Goal: Entertainment & Leisure: Browse casually

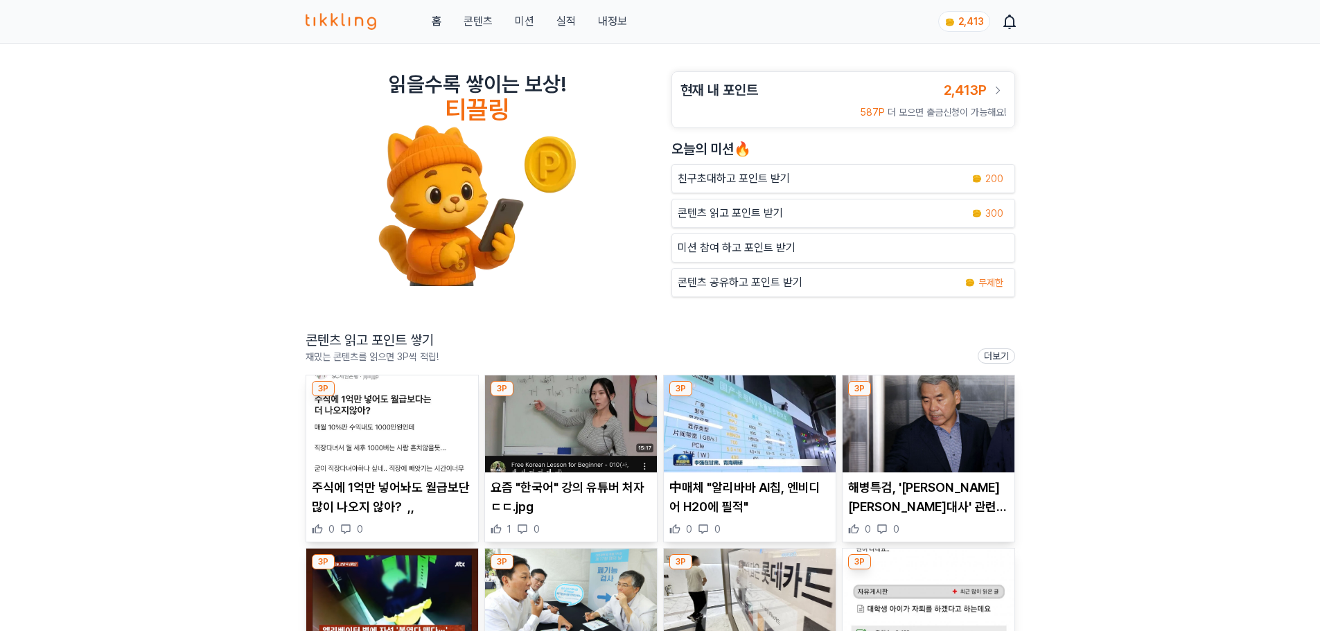
click at [735, 438] on img at bounding box center [750, 423] width 172 height 97
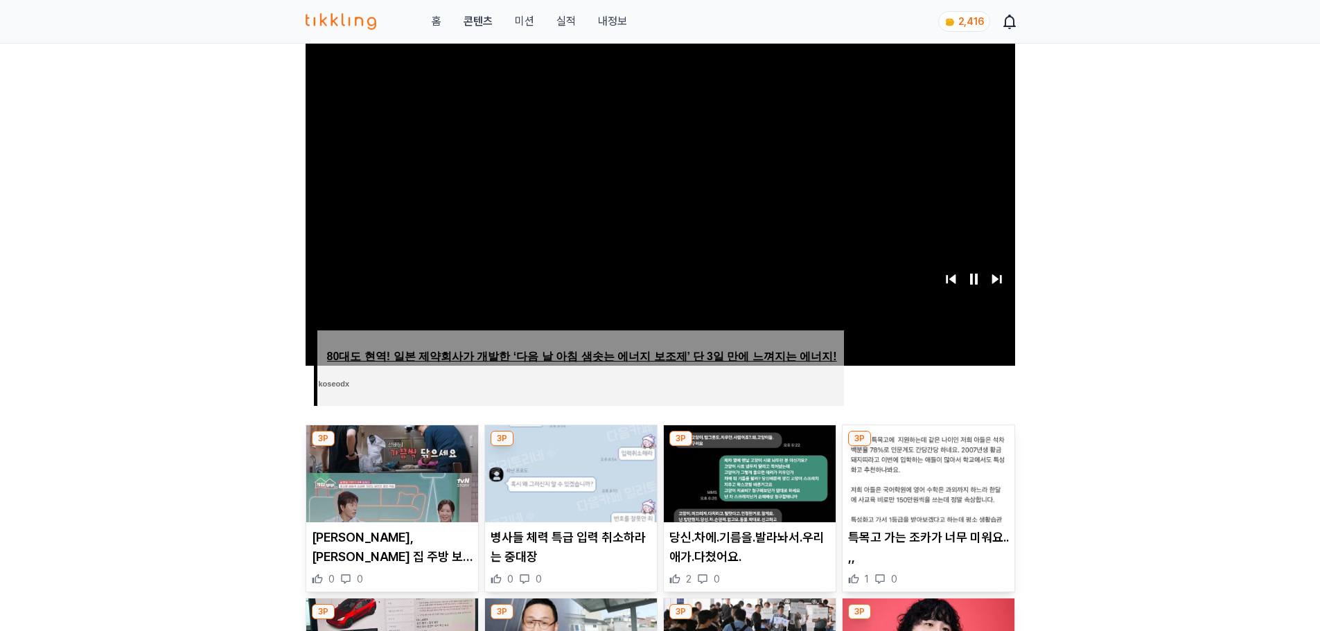
scroll to position [277, 0]
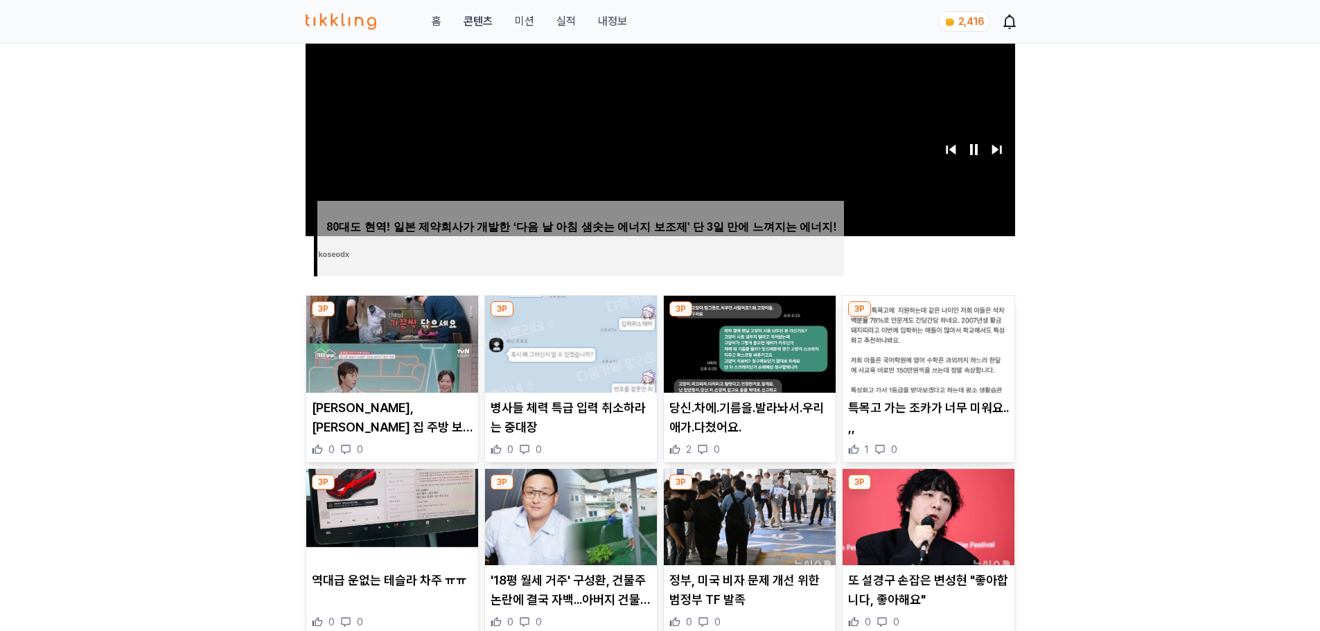
click at [392, 410] on p "[PERSON_NAME], [PERSON_NAME] 집 주방 보더니 "진짜 역대급이네"" at bounding box center [392, 417] width 161 height 39
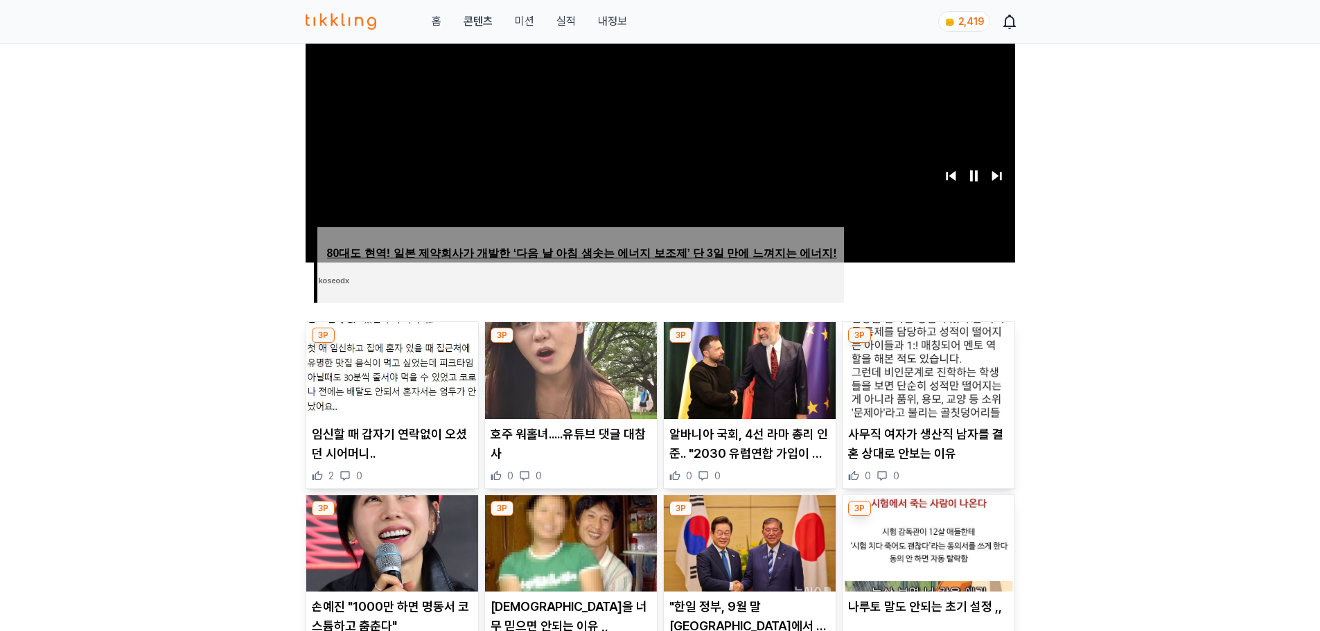
scroll to position [485, 0]
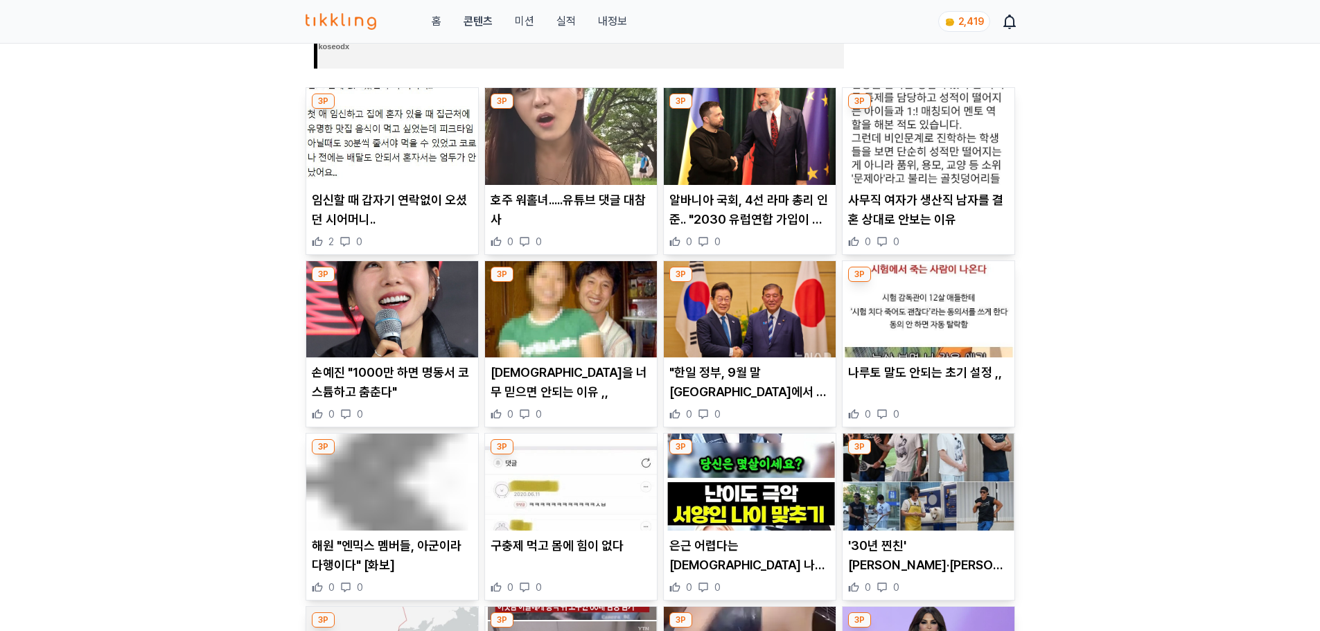
click at [709, 218] on p "알바니아 국회, 4선 라마 총리 인준.. "2030 유럽연합 가입이 목표"" at bounding box center [749, 209] width 161 height 39
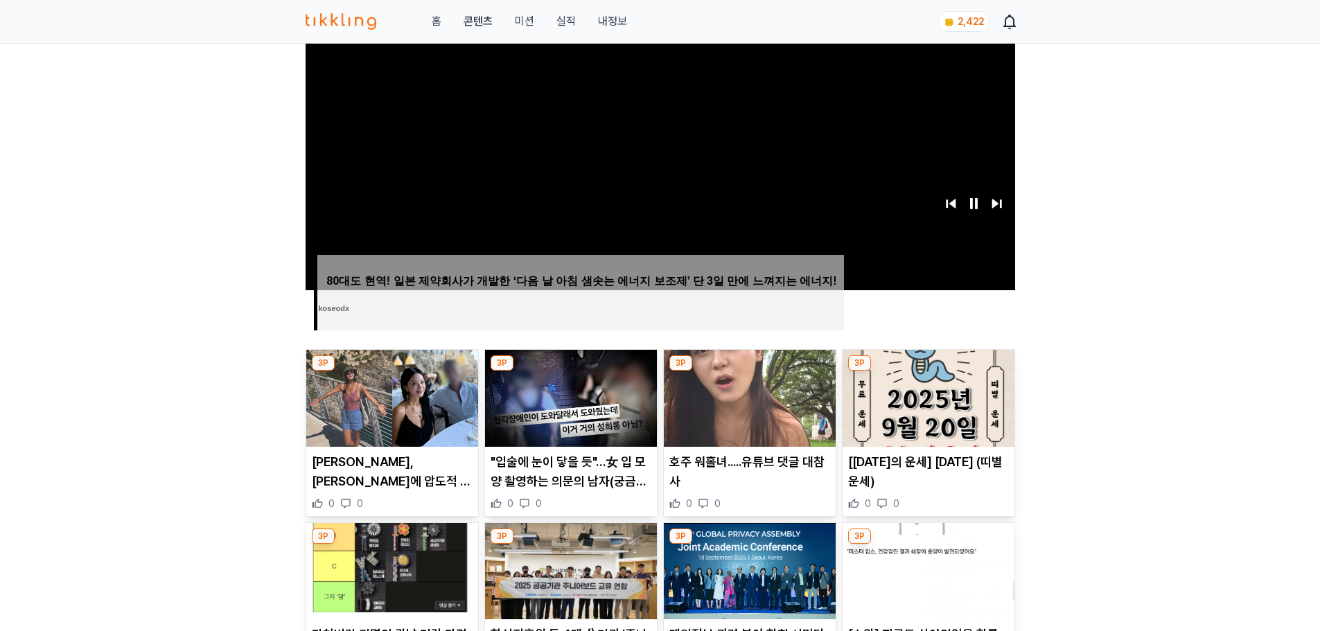
scroll to position [416, 0]
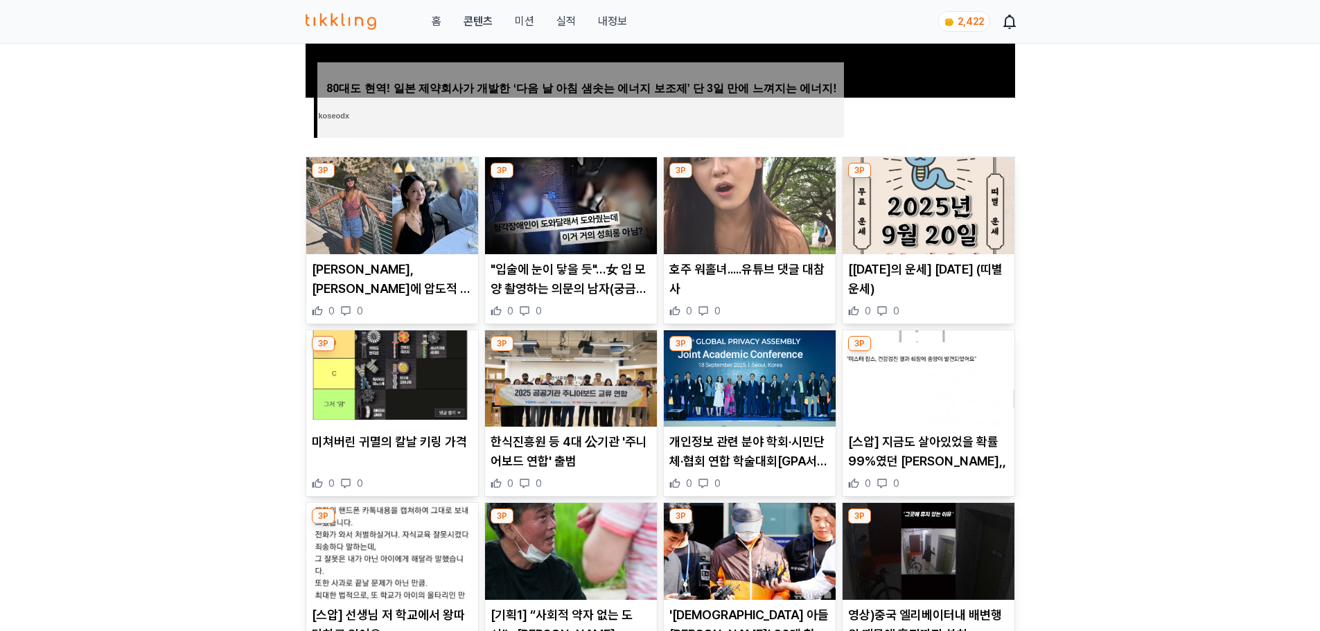
click at [398, 443] on p "미쳐버린 귀멸의 칼날 키링 가격" at bounding box center [392, 441] width 161 height 19
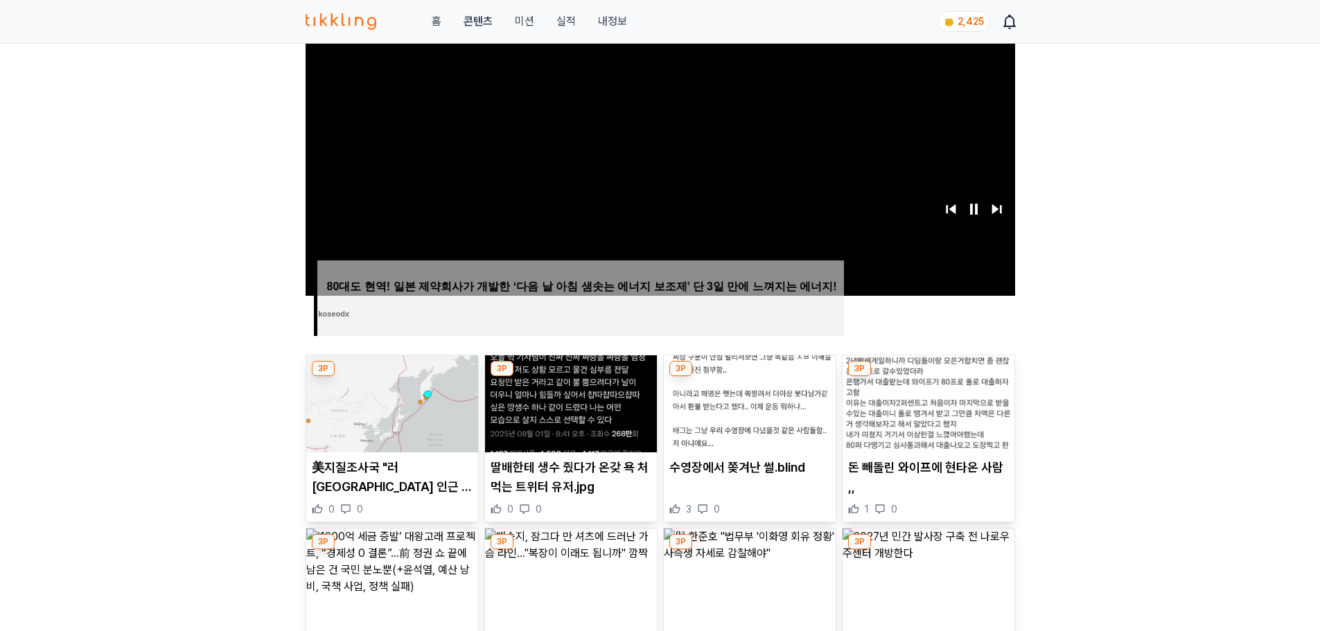
scroll to position [416, 0]
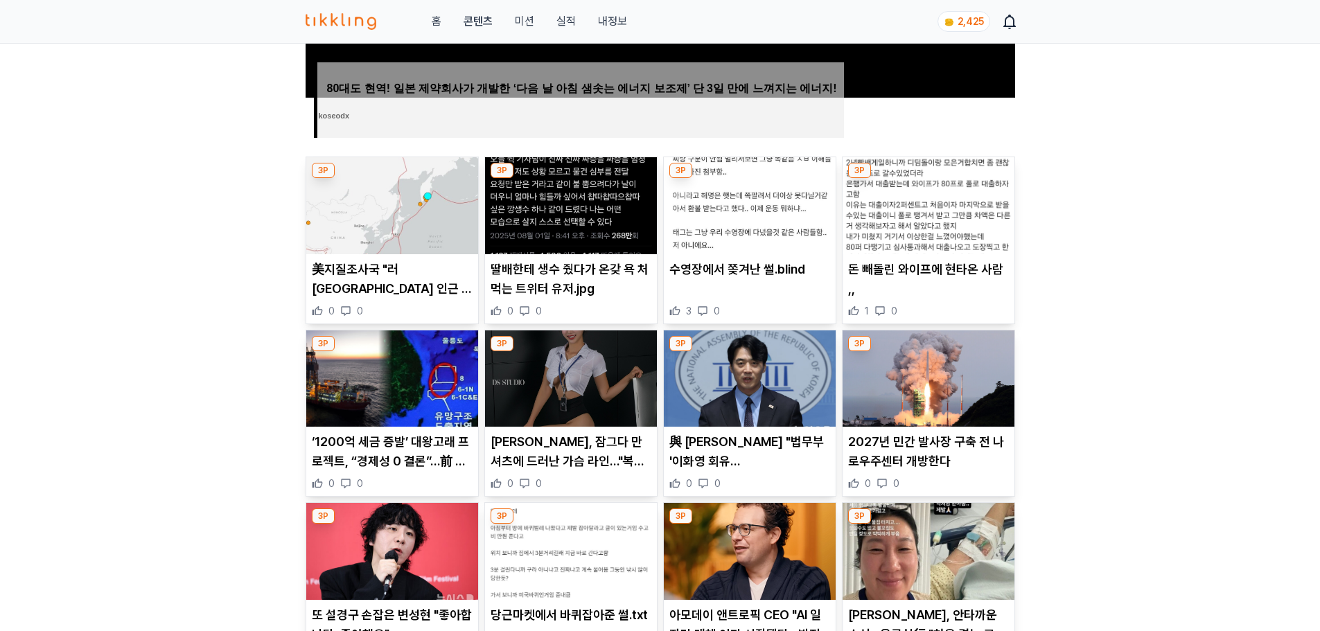
click at [946, 460] on p "2027년 민간 발사장 구축 전 나로우주센터 개방한다" at bounding box center [928, 451] width 161 height 39
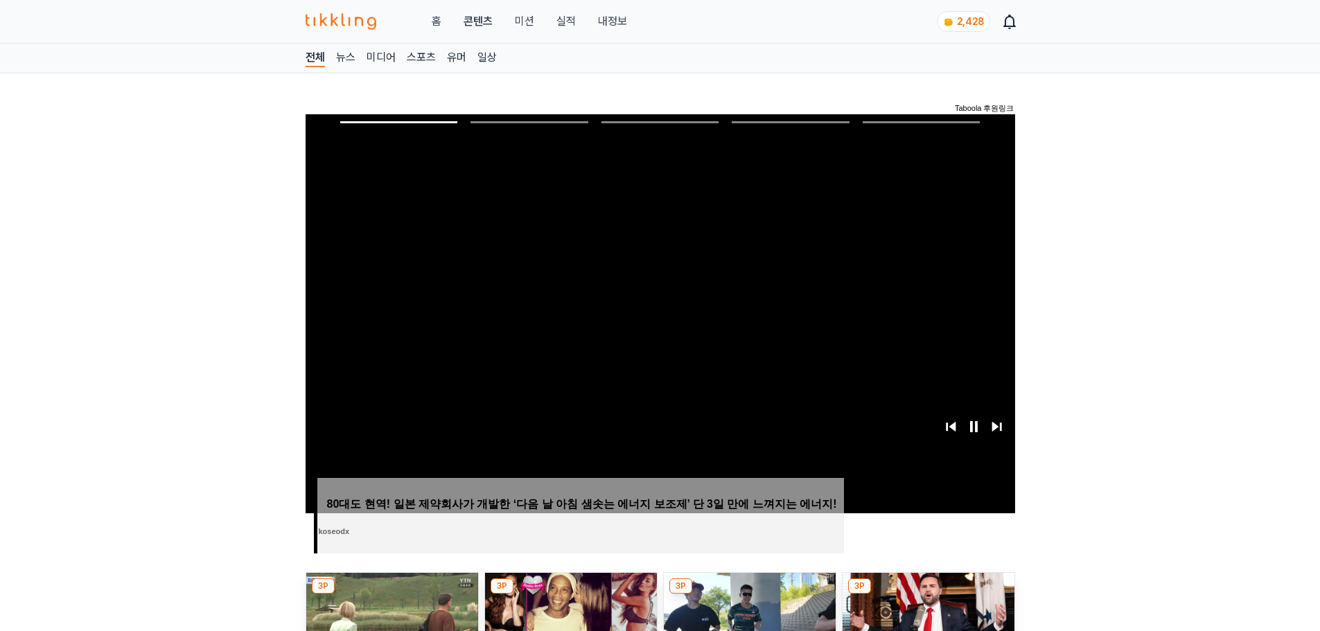
scroll to position [485, 0]
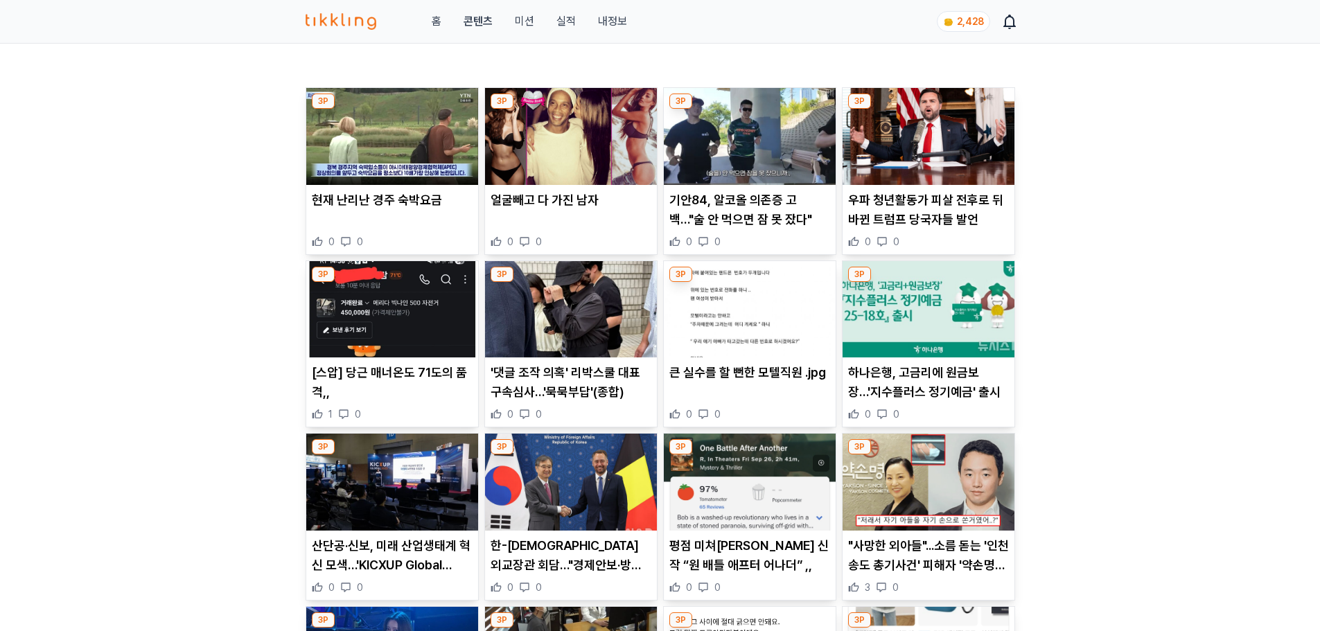
click at [937, 390] on p "하나은행, 고금리에 원금보장…'지수플러스 정기예금' 출시" at bounding box center [928, 382] width 161 height 39
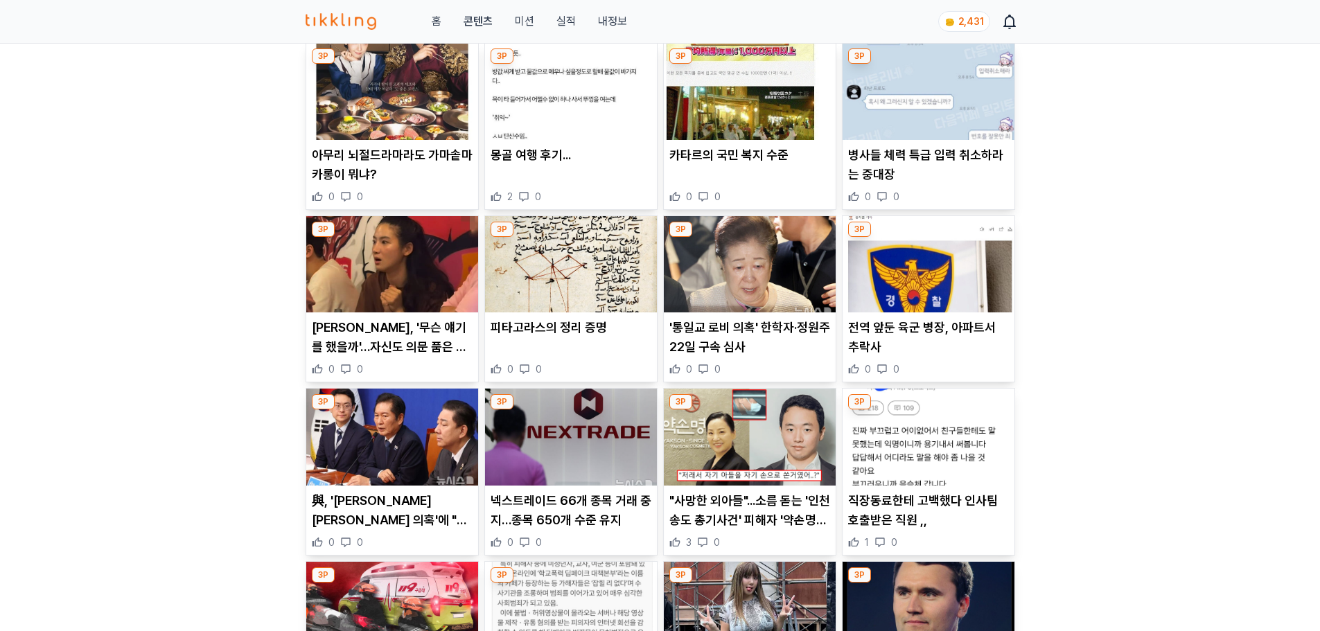
scroll to position [554, 0]
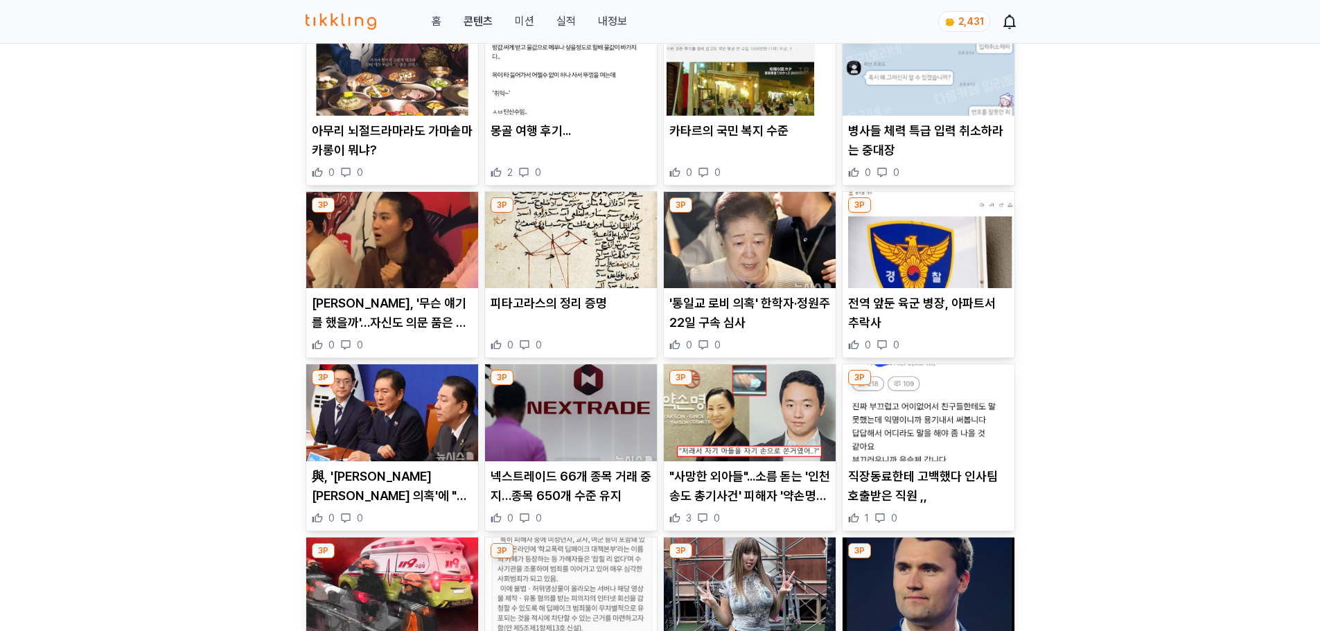
click at [382, 318] on p "박주현, '무슨 얘기를 했을까'…자신도 의문 품은 열정적 셀프 폭로" at bounding box center [392, 313] width 161 height 39
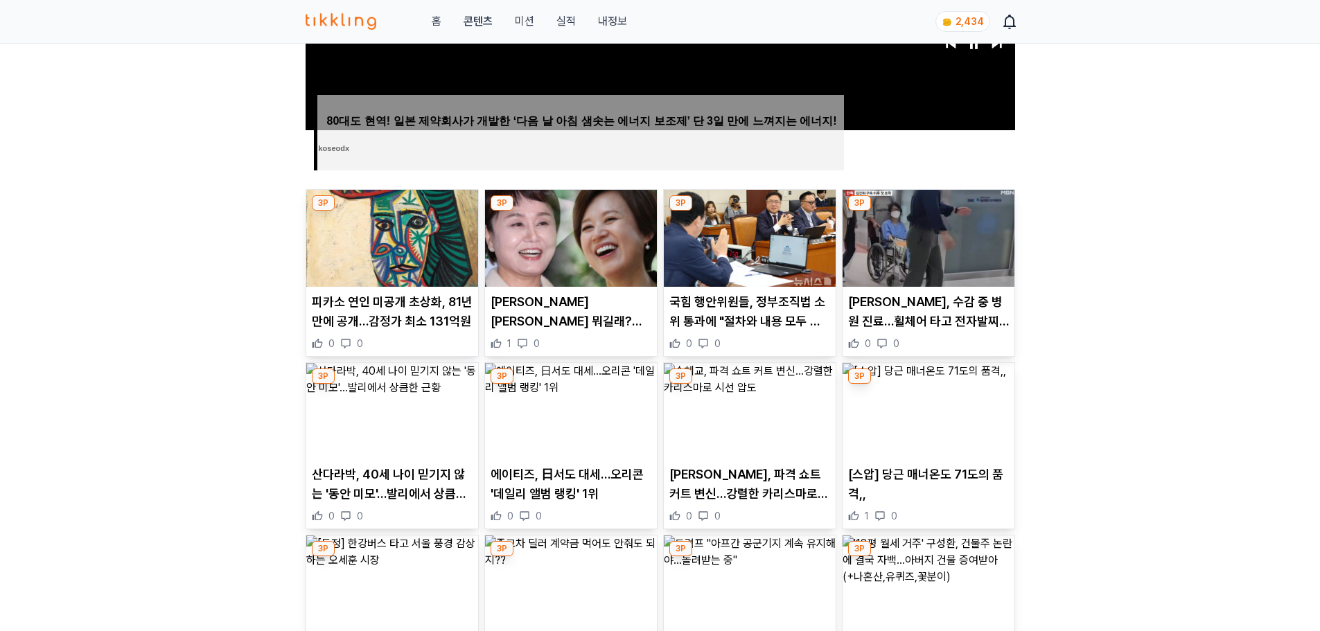
scroll to position [554, 0]
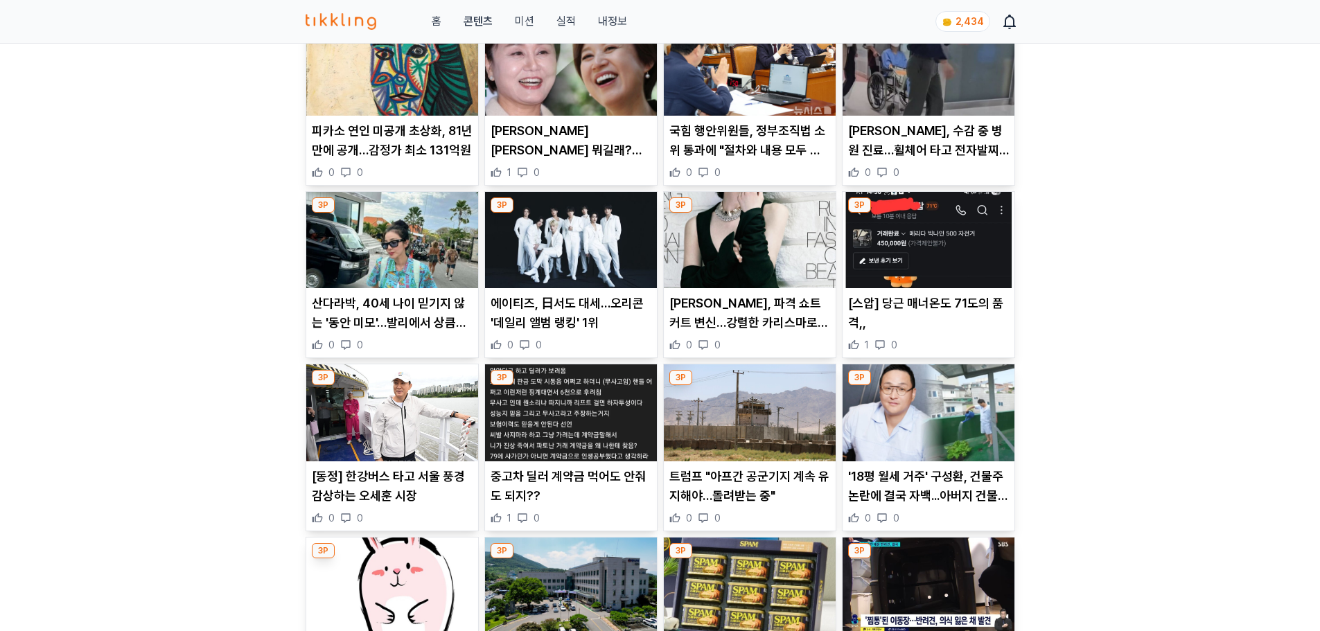
click at [587, 319] on p "에이티즈, 日서도 대세…오리콘 '데일리 앨범 랭킹' 1위" at bounding box center [570, 313] width 161 height 39
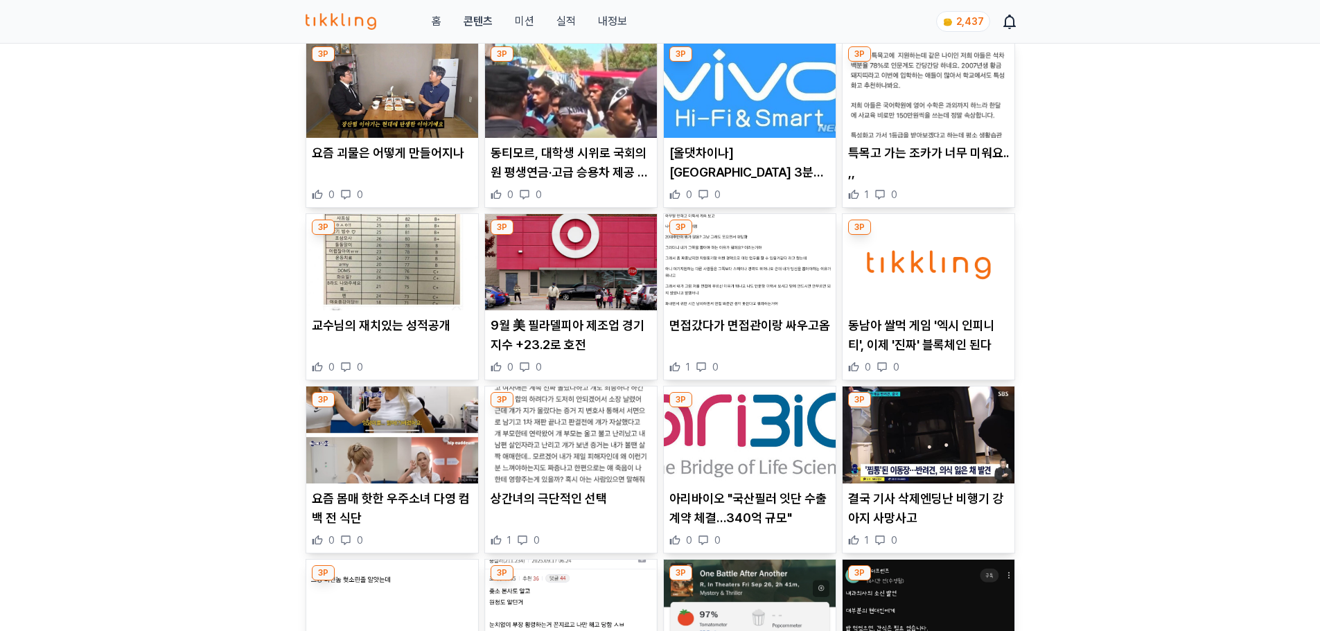
scroll to position [554, 0]
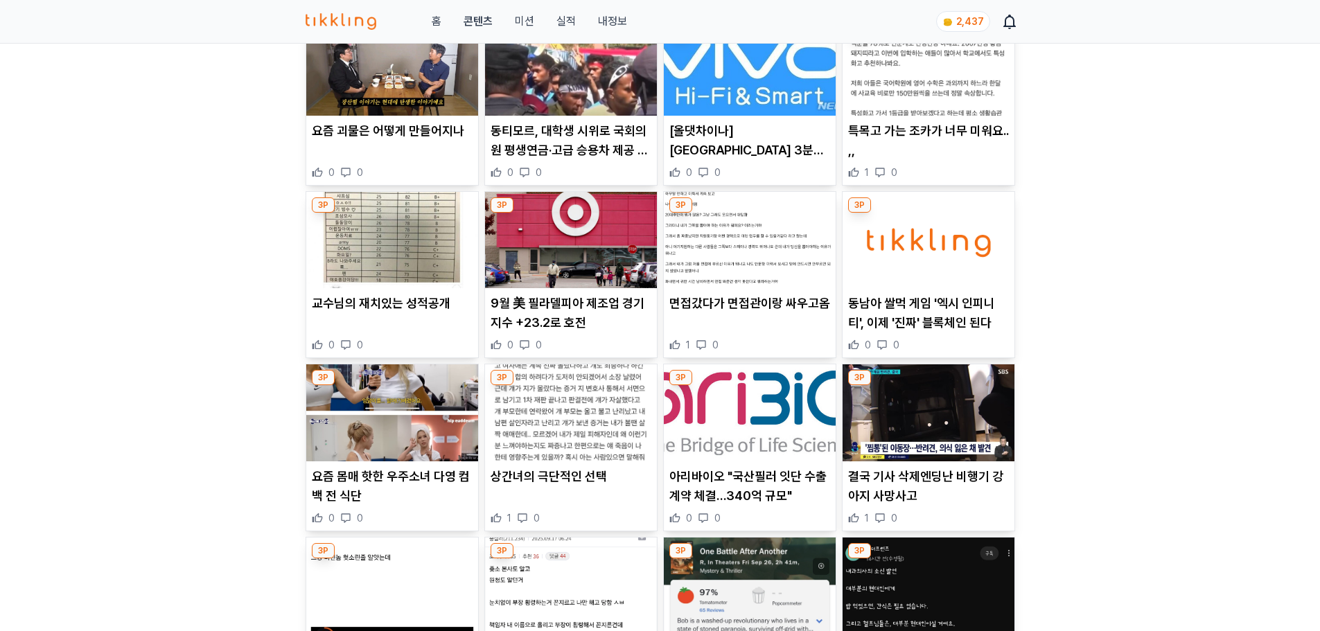
click at [581, 460] on img at bounding box center [571, 412] width 172 height 97
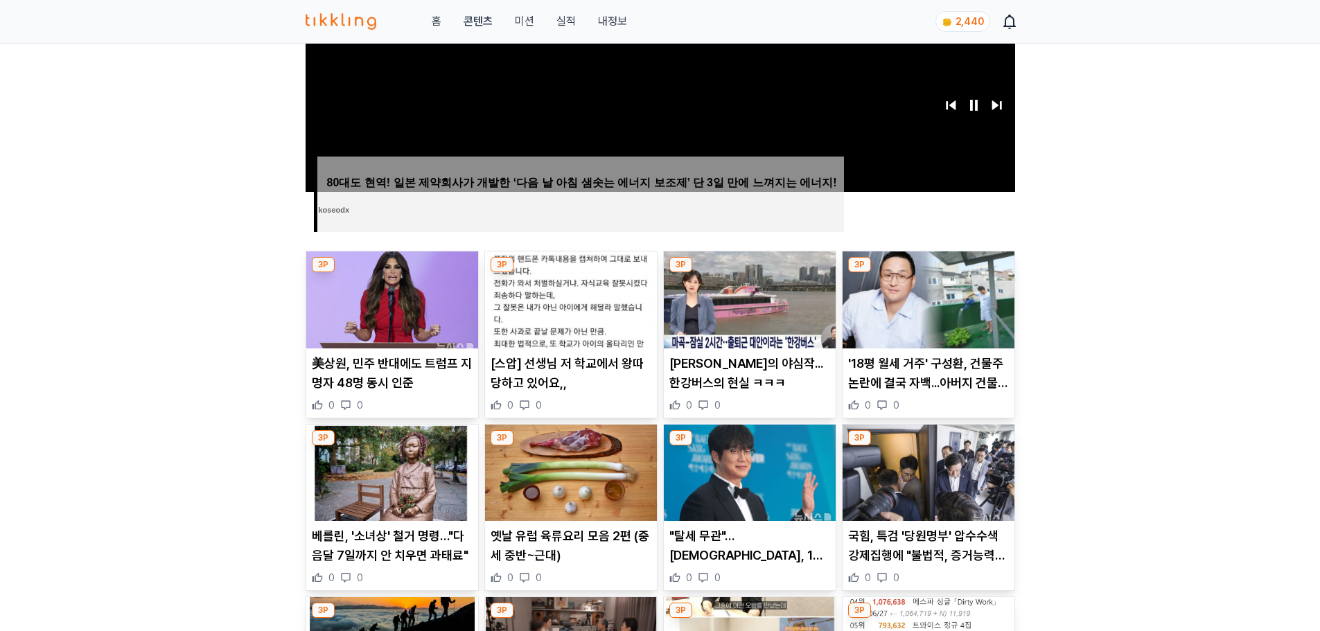
scroll to position [346, 0]
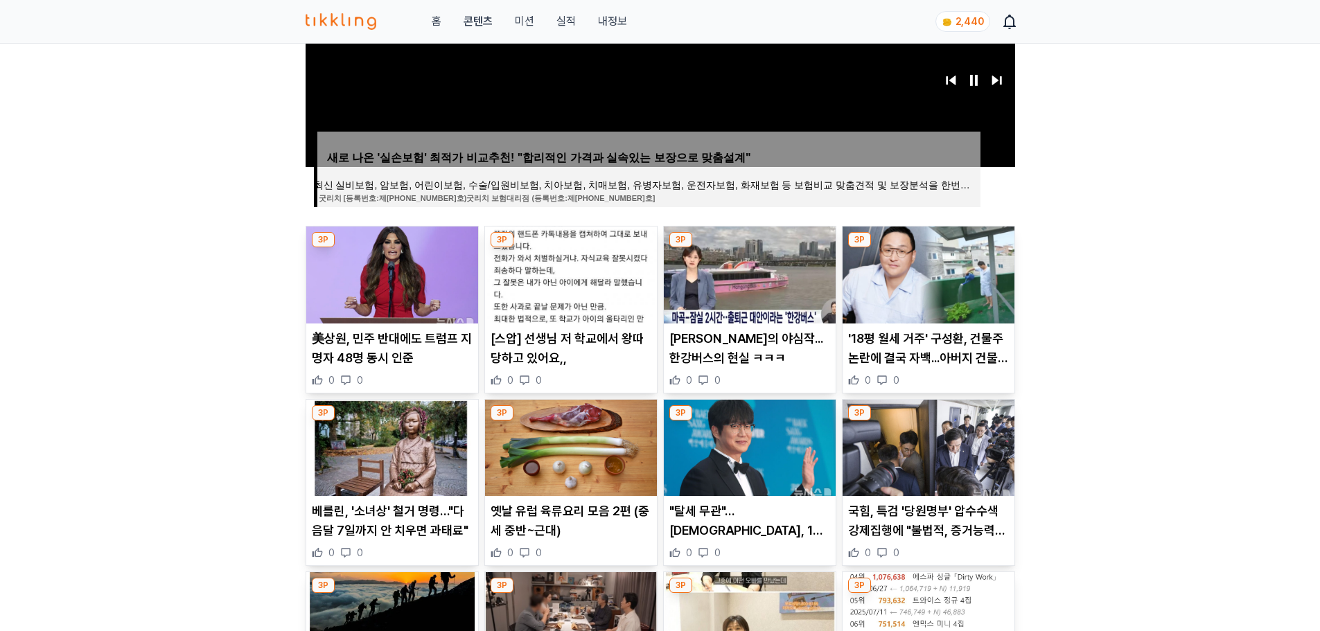
click at [414, 364] on p "美상원, 민주 반대에도 트럼프 지명자 48명 동시 인준" at bounding box center [392, 348] width 161 height 39
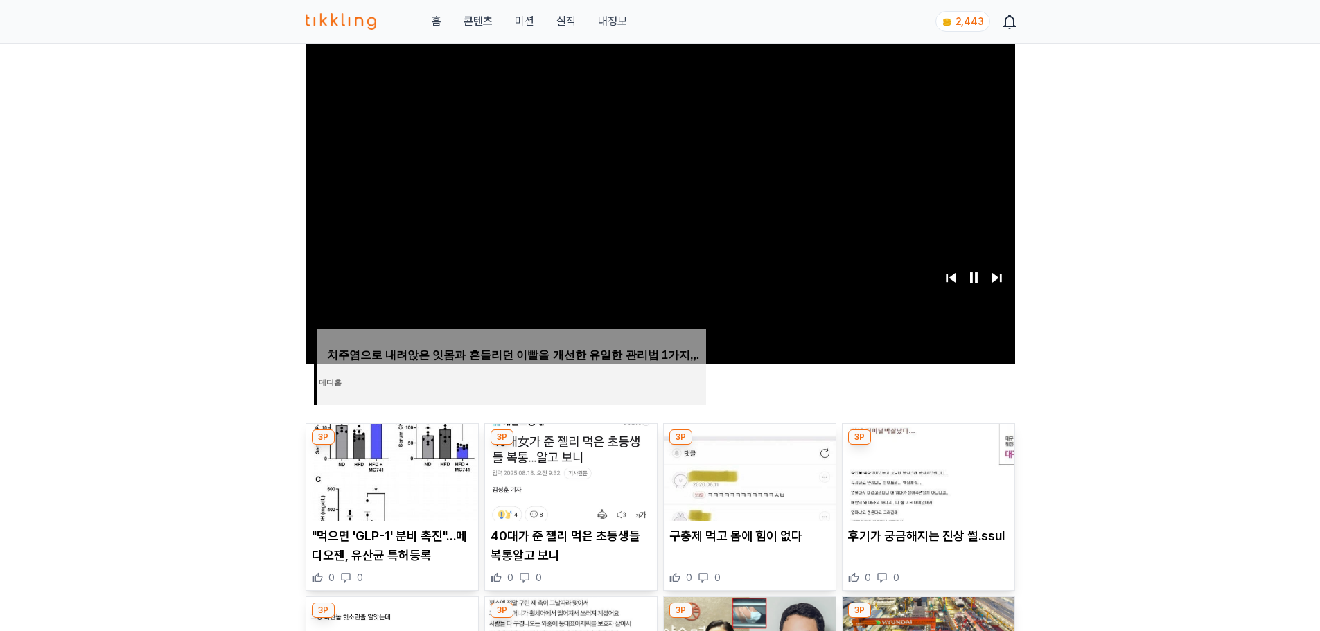
scroll to position [346, 0]
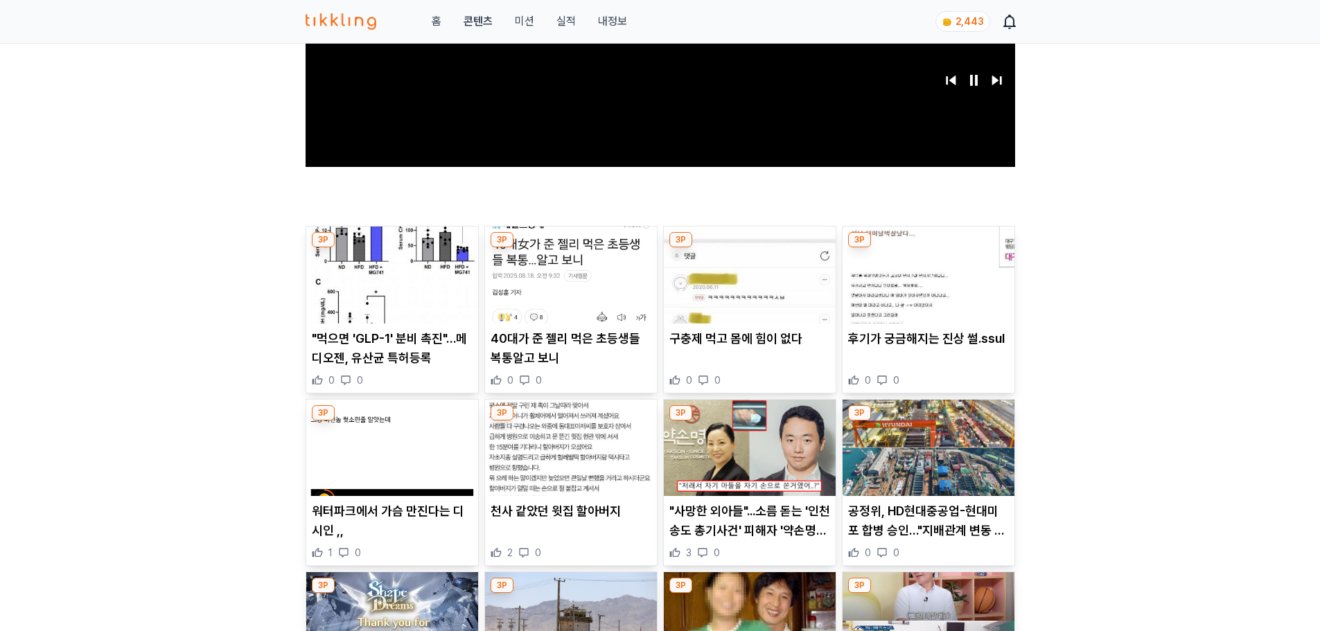
click at [772, 350] on div "구충제 먹고 몸에 힘이 없다 0 0" at bounding box center [750, 358] width 172 height 58
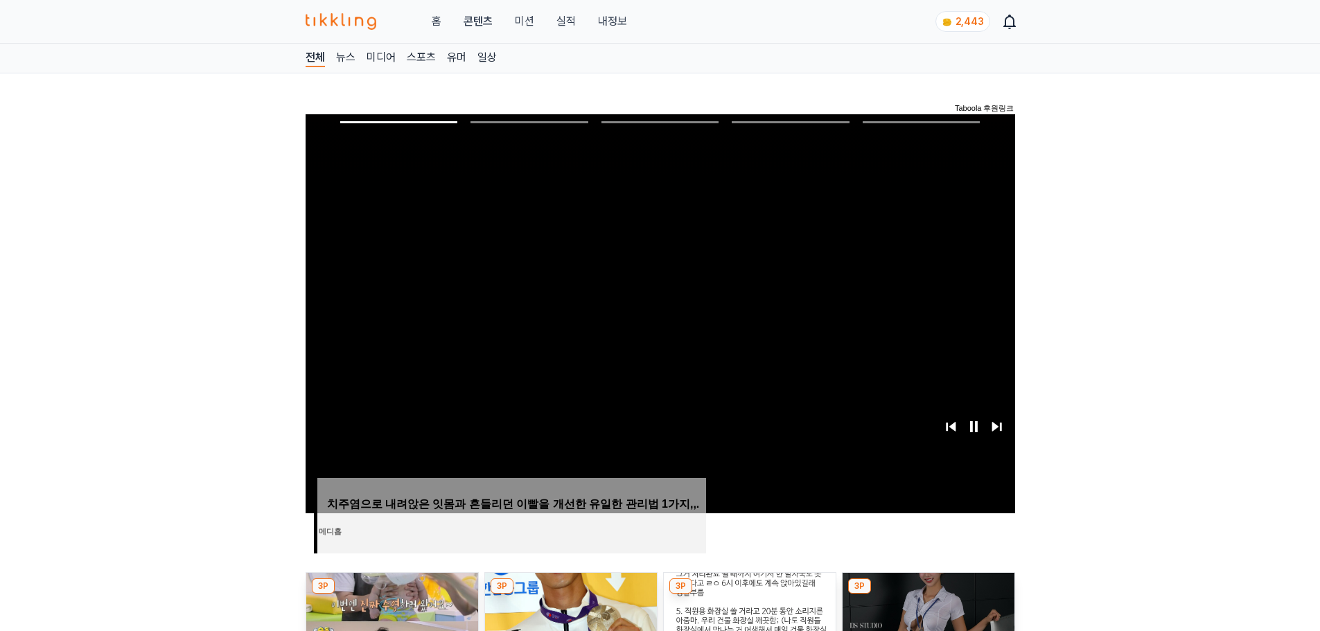
click at [332, 24] on img at bounding box center [340, 21] width 71 height 17
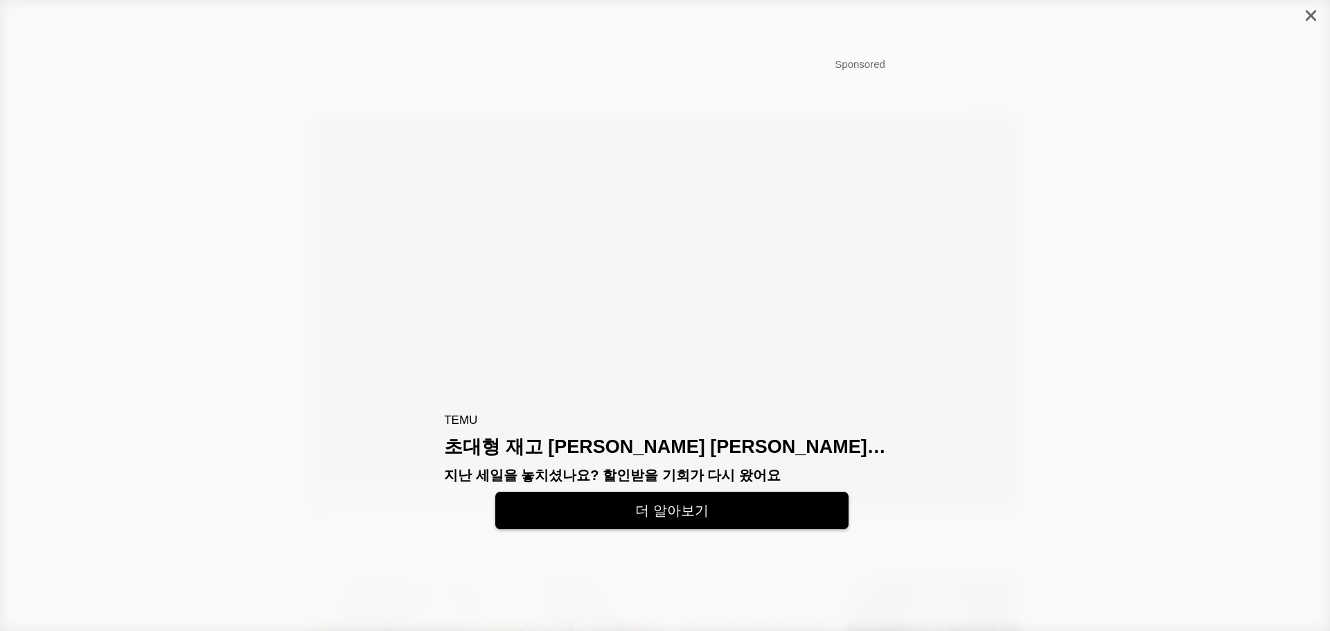
click at [1313, 6] on div at bounding box center [1311, 15] width 38 height 31
